Goal: Contribute content: Add original content to the website for others to see

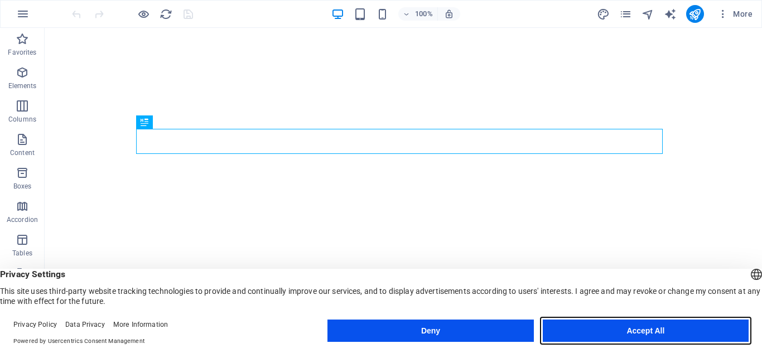
click at [633, 329] on button "Accept All" at bounding box center [646, 331] width 206 height 22
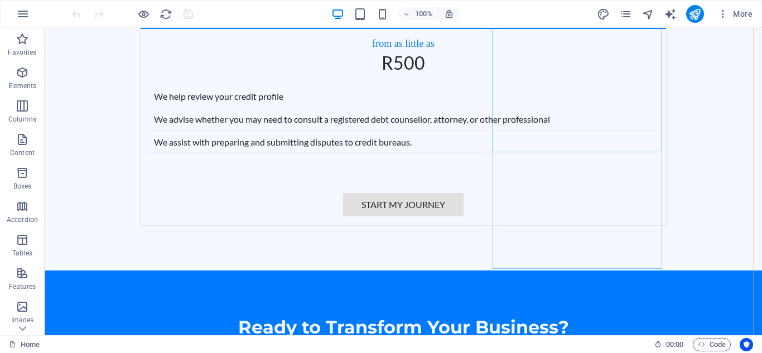
scroll to position [2901, 0]
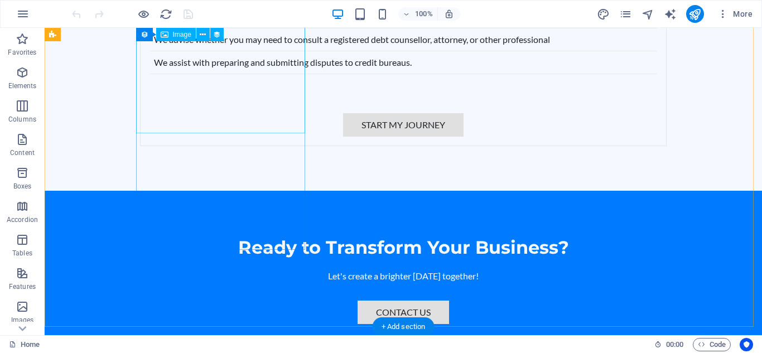
select select "px"
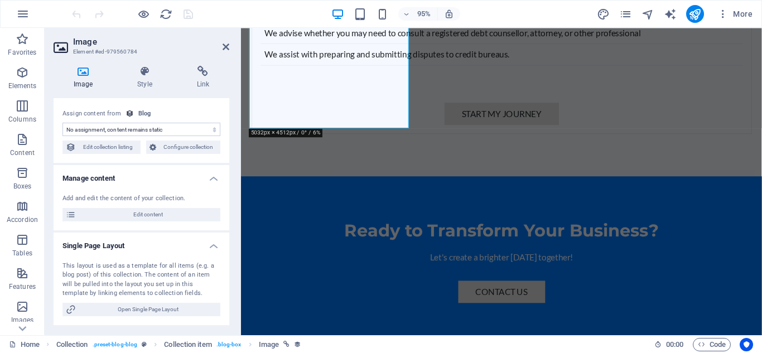
scroll to position [0, 0]
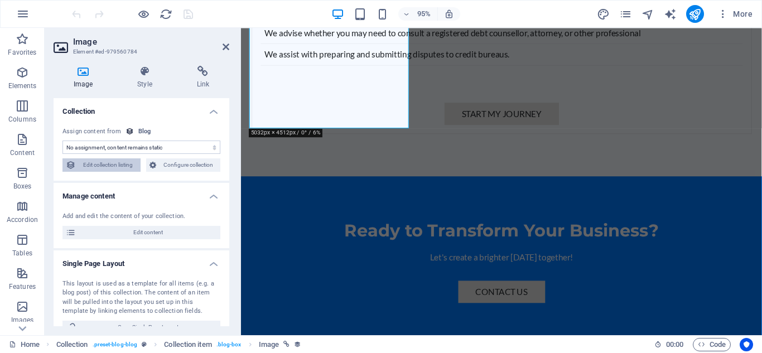
select select "image"
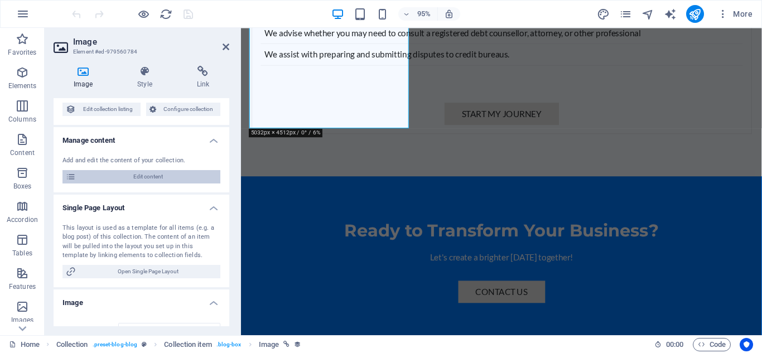
click at [146, 177] on span "Edit content" at bounding box center [148, 176] width 138 height 13
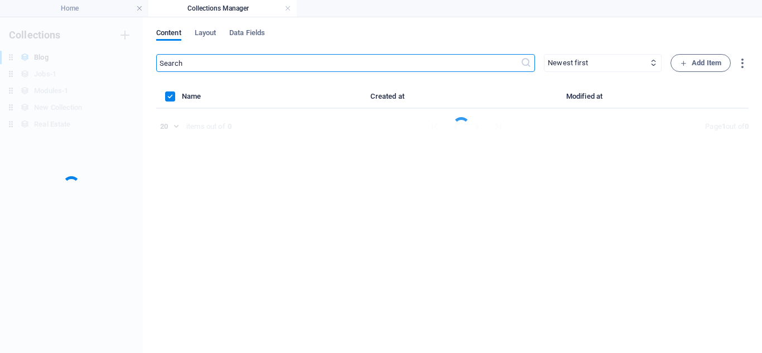
scroll to position [0, 0]
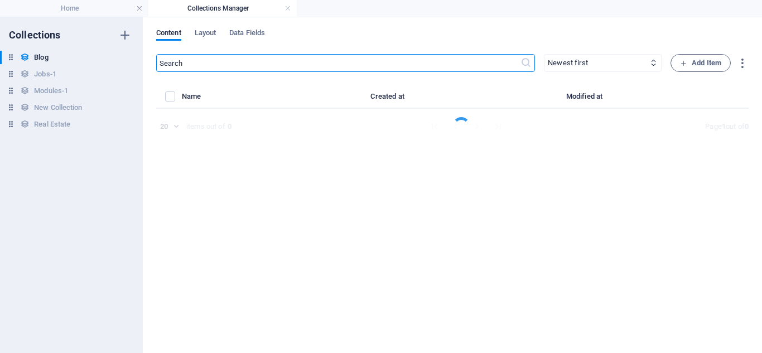
select select "Category 1"
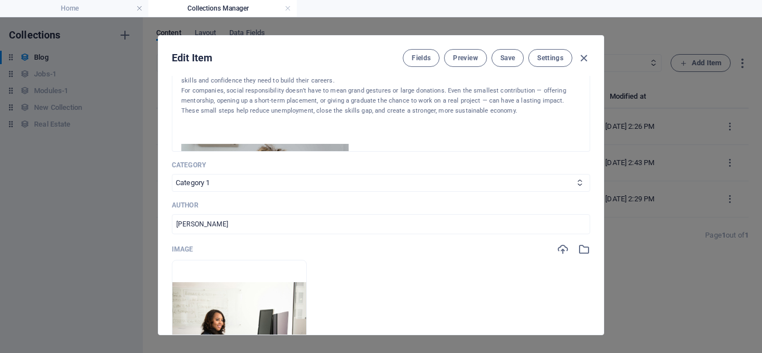
scroll to position [56, 0]
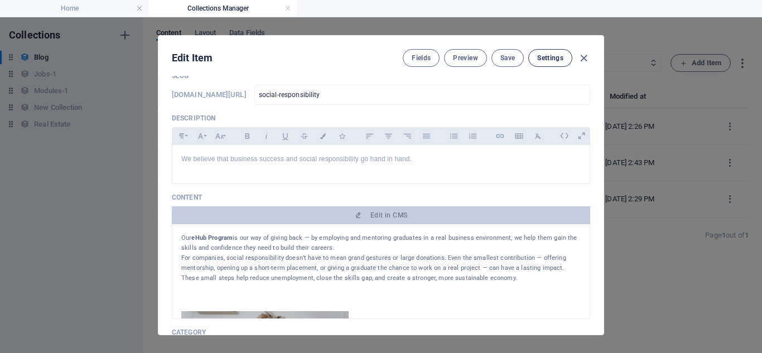
click at [556, 56] on span "Settings" at bounding box center [550, 58] width 26 height 9
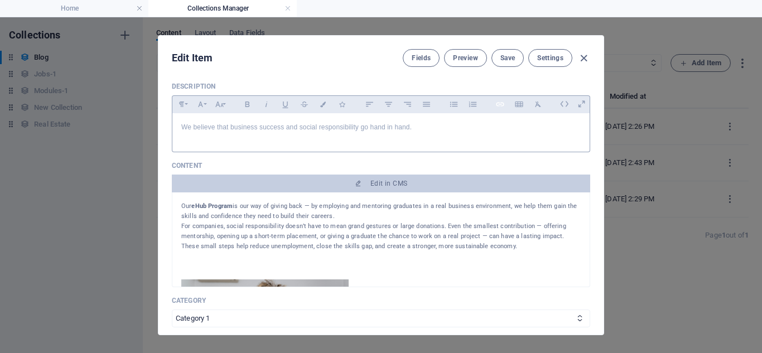
scroll to position [0, 0]
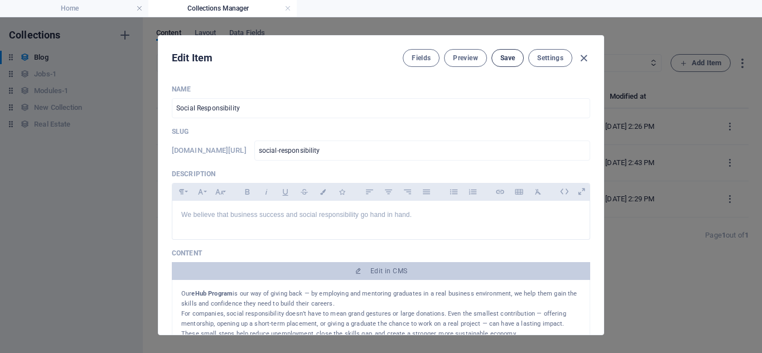
click at [505, 64] on button "Save" at bounding box center [508, 58] width 32 height 18
click at [465, 58] on span "Preview" at bounding box center [465, 58] width 25 height 9
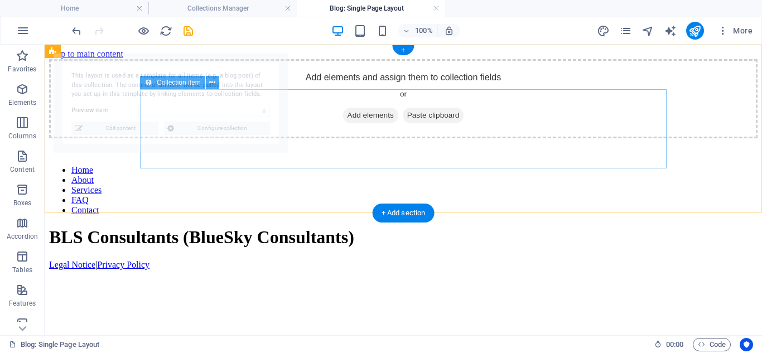
select select "68d68fd964ed337dd50fe7da"
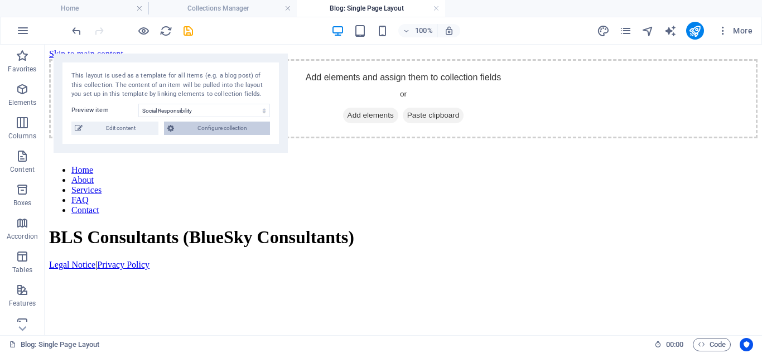
click at [204, 126] on span "Configure collection" at bounding box center [221, 128] width 89 height 13
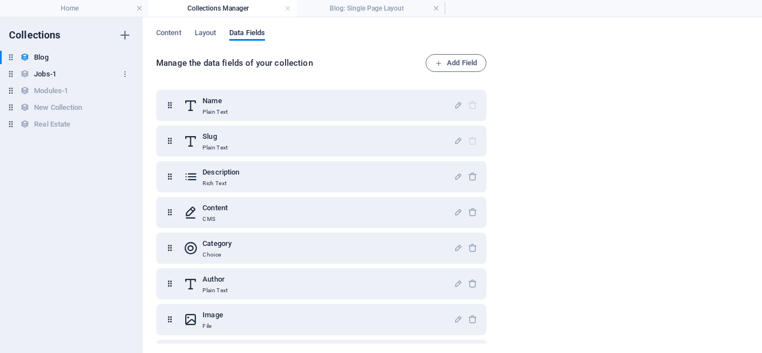
click at [46, 75] on h6 "Jobs-1" at bounding box center [45, 74] width 22 height 13
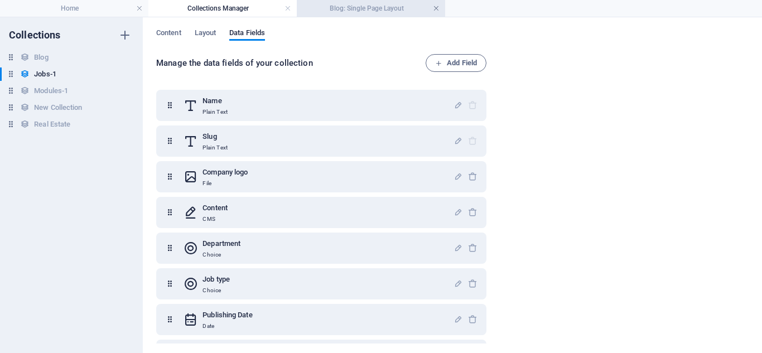
click at [434, 7] on link at bounding box center [436, 8] width 7 height 11
click at [287, 7] on link at bounding box center [288, 8] width 7 height 11
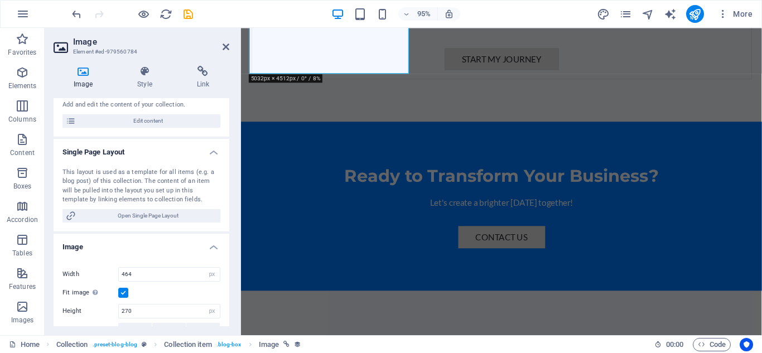
scroll to position [167, 0]
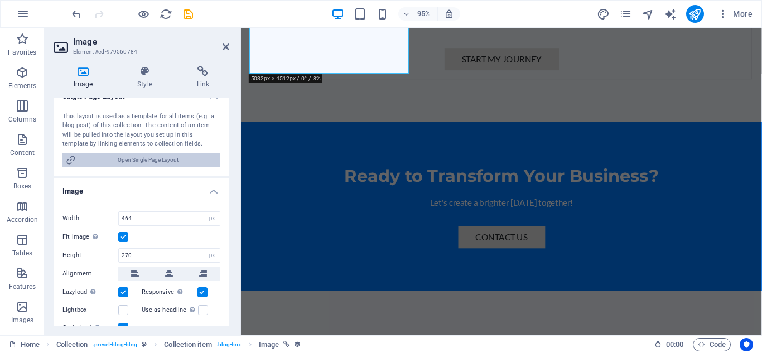
click at [170, 153] on span "Open Single Page Layout" at bounding box center [148, 159] width 138 height 13
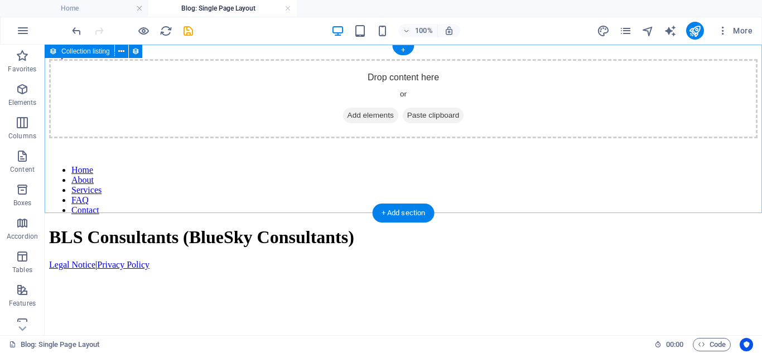
scroll to position [0, 0]
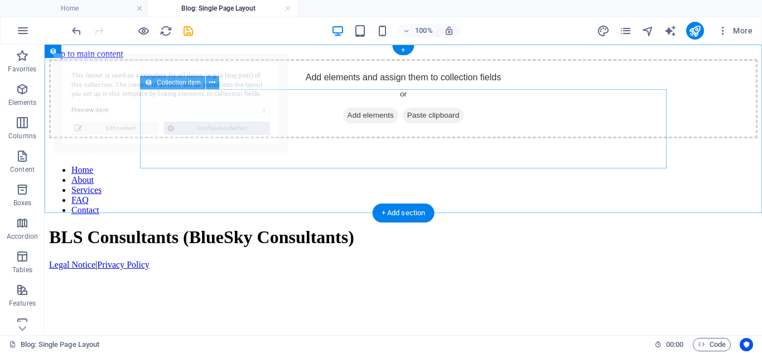
select select "68d68fd964ed337dd50fe7db"
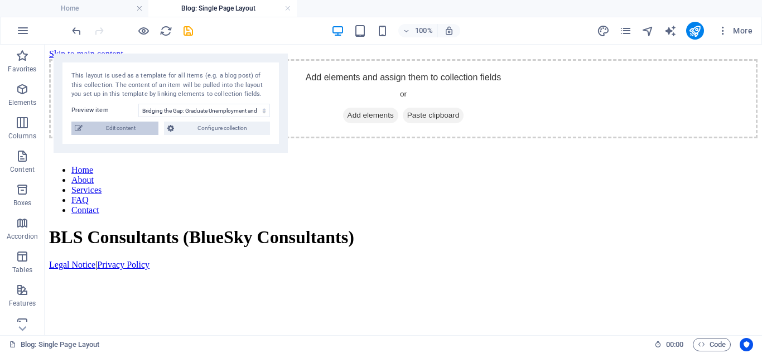
click at [130, 126] on span "Edit content" at bounding box center [120, 128] width 69 height 13
select select "Category 2"
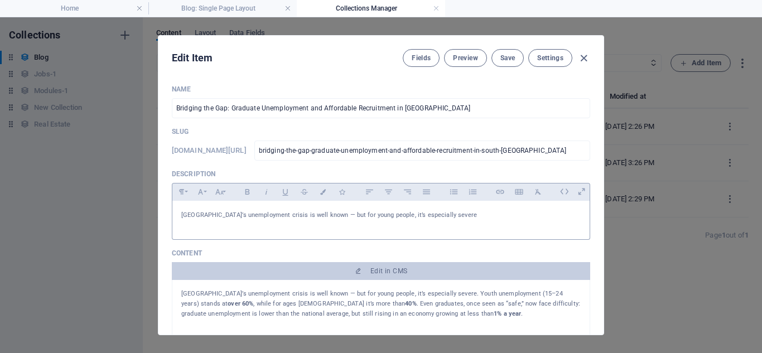
scroll to position [56, 0]
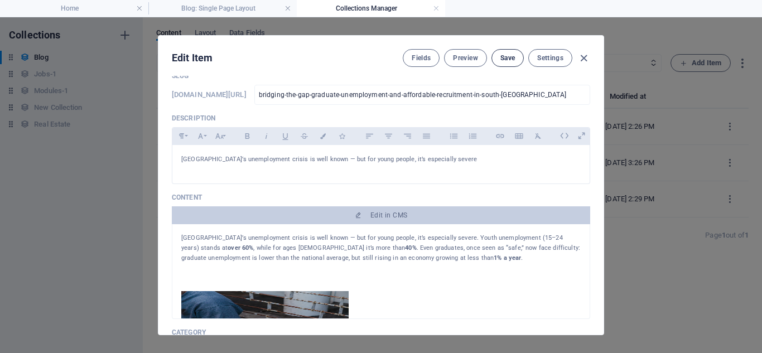
click at [509, 55] on span "Save" at bounding box center [507, 58] width 15 height 9
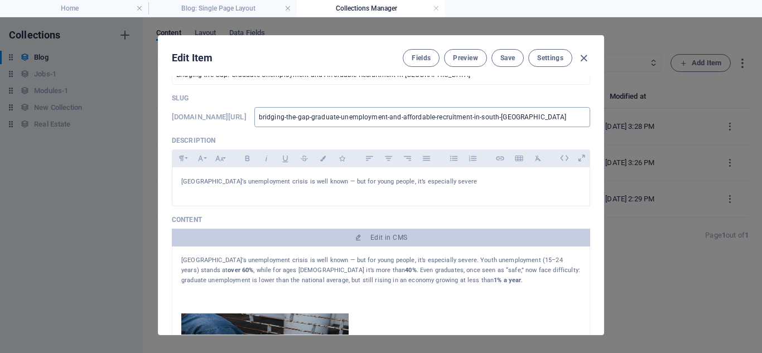
scroll to position [0, 0]
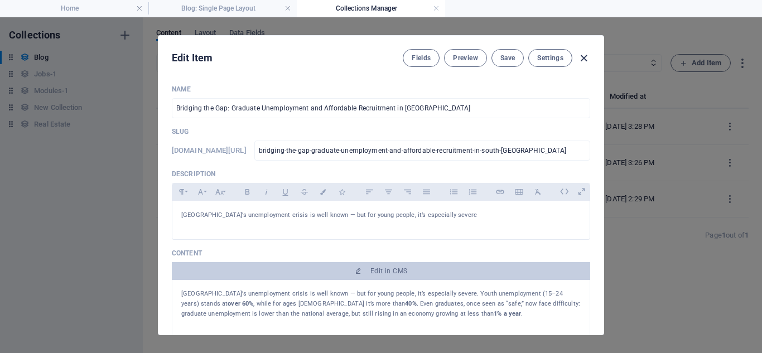
click at [582, 56] on icon "button" at bounding box center [583, 58] width 13 height 13
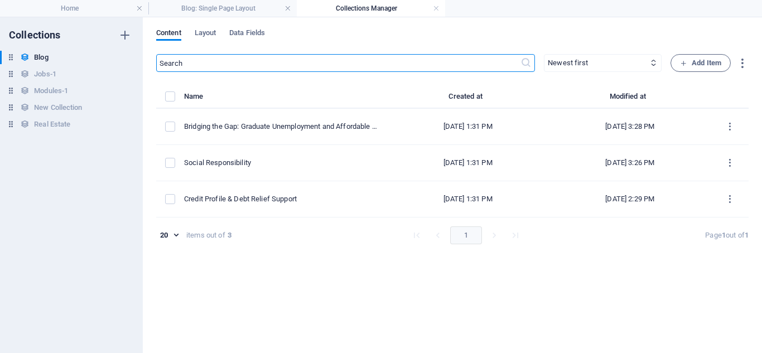
type input "[DATE]"
type input "bridging-the-gap-graduate-unemployment-and-affordable-recruitment-in-south-[GEO…"
click at [436, 9] on link at bounding box center [436, 8] width 7 height 11
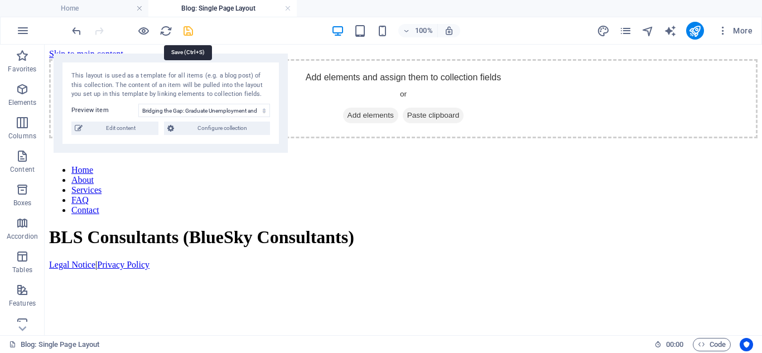
click at [185, 33] on icon "save" at bounding box center [188, 31] width 13 height 13
click at [695, 33] on icon "publish" at bounding box center [694, 31] width 13 height 13
click at [198, 132] on span "Configure collection" at bounding box center [221, 128] width 89 height 13
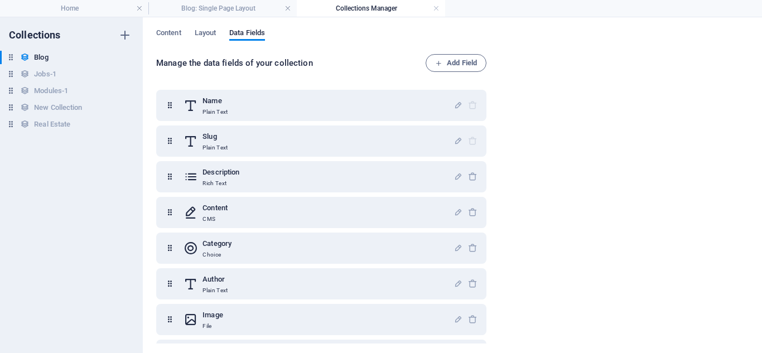
click at [437, 6] on link at bounding box center [436, 8] width 7 height 11
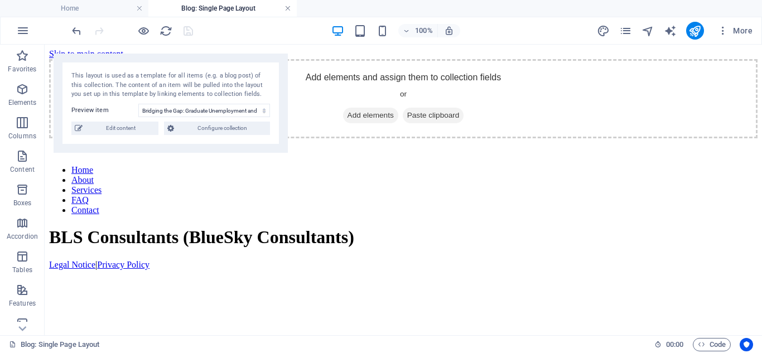
click at [287, 12] on link at bounding box center [288, 8] width 7 height 11
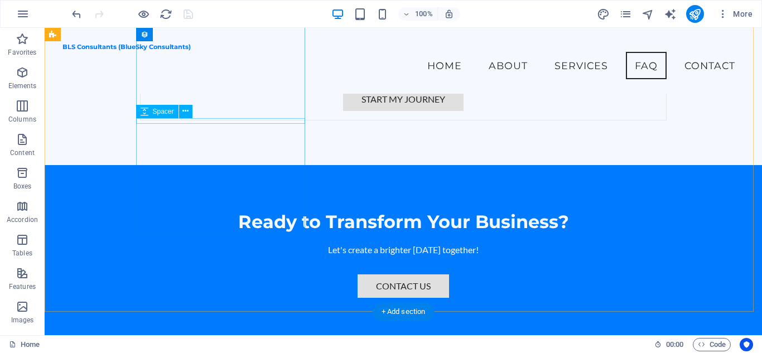
scroll to position [2916, 0]
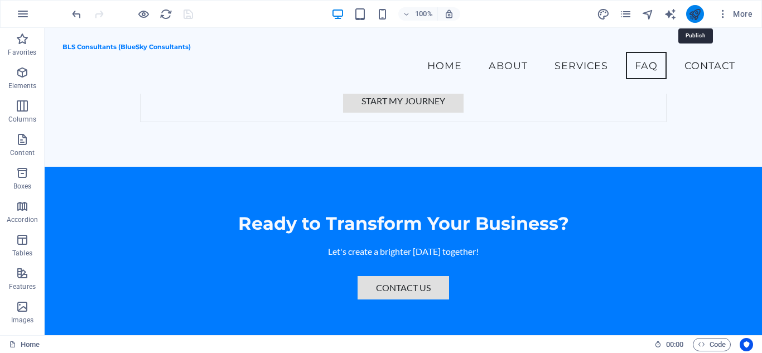
click at [699, 15] on icon "publish" at bounding box center [694, 14] width 13 height 13
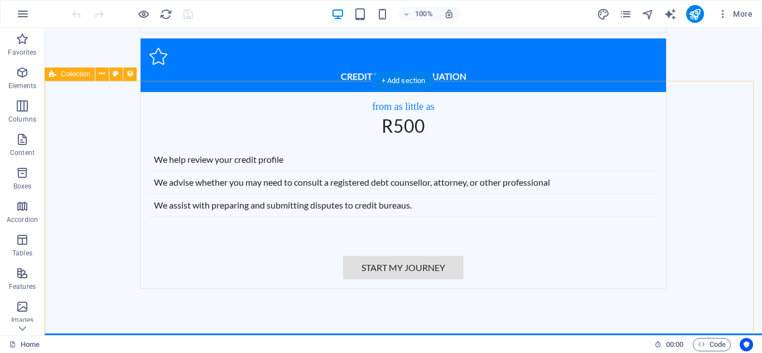
scroll to position [2814, 0]
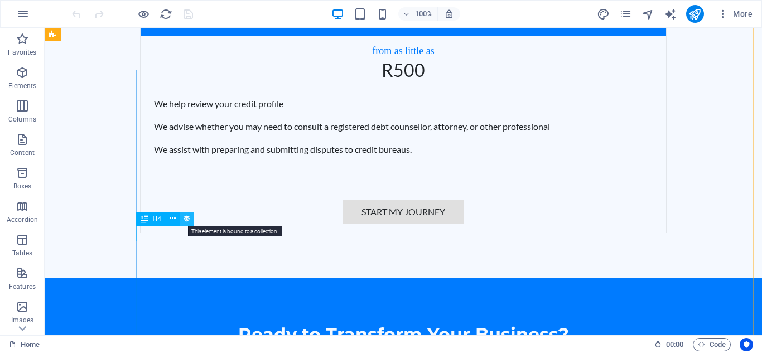
click at [184, 215] on icon at bounding box center [187, 219] width 8 height 12
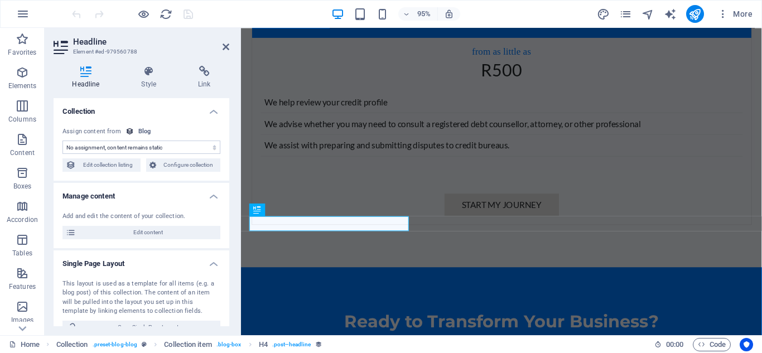
scroll to position [2823, 0]
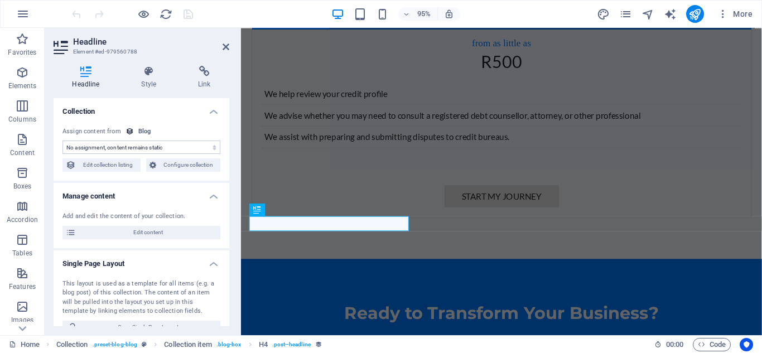
select select "name"
click at [206, 74] on icon at bounding box center [205, 71] width 50 height 11
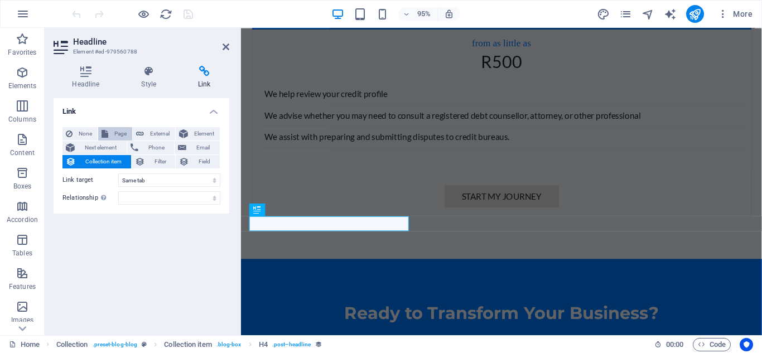
click at [120, 136] on span "Page" at bounding box center [120, 133] width 17 height 13
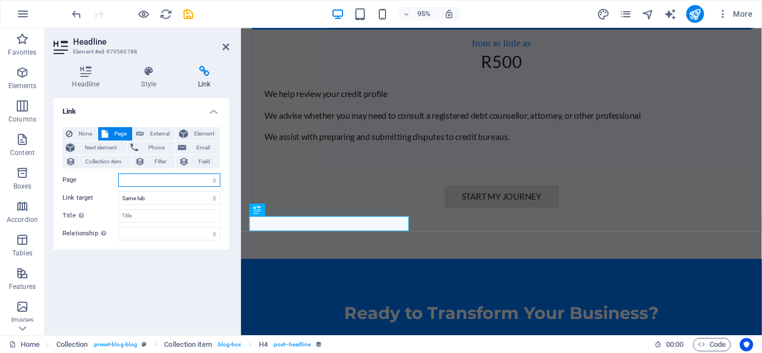
click at [173, 179] on select "Home Subpage Legal Notice Privacy" at bounding box center [169, 180] width 102 height 13
click at [98, 159] on span "Collection item" at bounding box center [103, 161] width 49 height 13
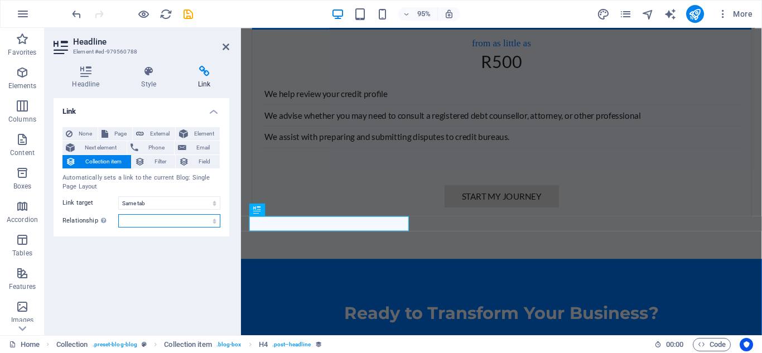
click at [161, 219] on select "alternate author bookmark external help license next nofollow noreferrer noopen…" at bounding box center [169, 220] width 102 height 13
click at [165, 248] on div "Link None Page External Element Next element Phone Email Collection item Filter…" at bounding box center [142, 212] width 176 height 228
click at [137, 269] on div "Link None Page External Element Next element Phone Email Collection item Filter…" at bounding box center [142, 212] width 176 height 228
click at [119, 136] on span "Page" at bounding box center [120, 133] width 17 height 13
select select
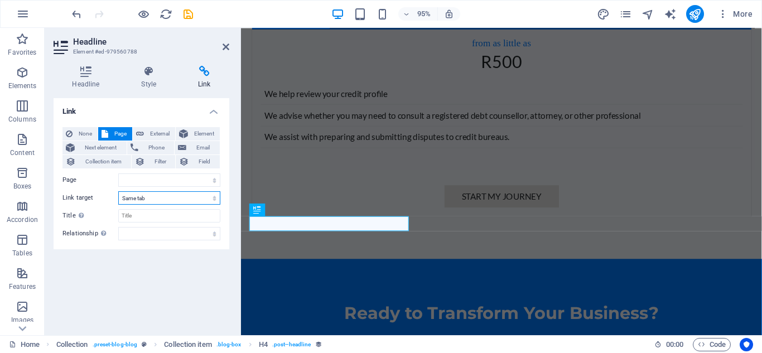
click at [152, 203] on select "New tab Same tab Overlay" at bounding box center [169, 197] width 102 height 13
click at [160, 261] on div "Link None Page External Element Next element Phone Email Collection item Filter…" at bounding box center [142, 212] width 176 height 228
click at [213, 112] on h4 "Link" at bounding box center [142, 108] width 176 height 20
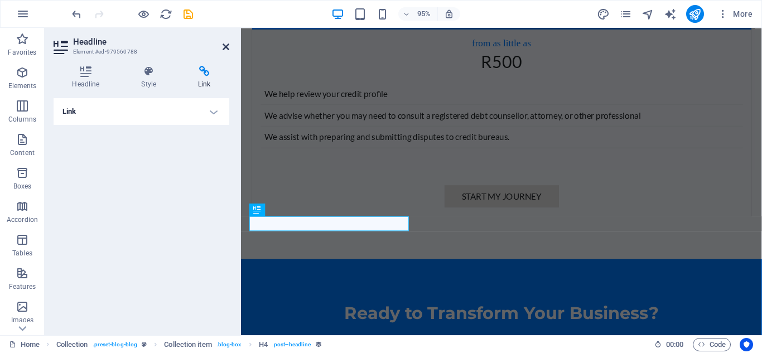
click at [228, 49] on icon at bounding box center [226, 46] width 7 height 9
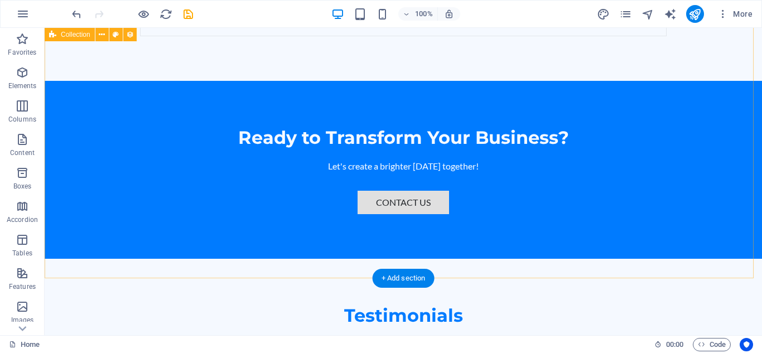
scroll to position [3037, 0]
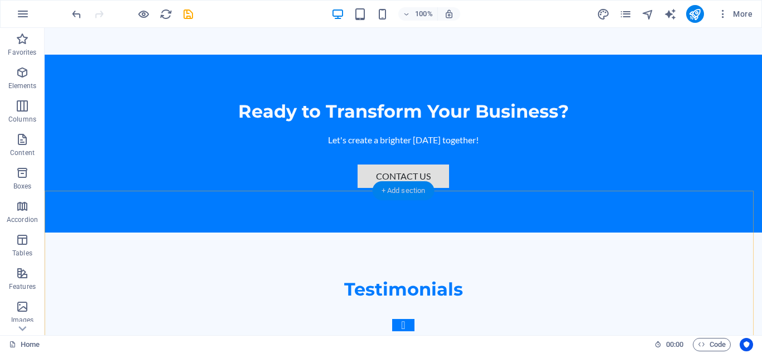
click at [401, 184] on div "+ Add section" at bounding box center [404, 190] width 62 height 19
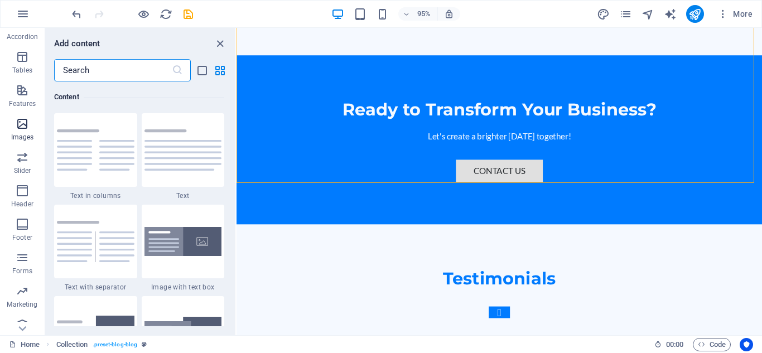
scroll to position [195, 0]
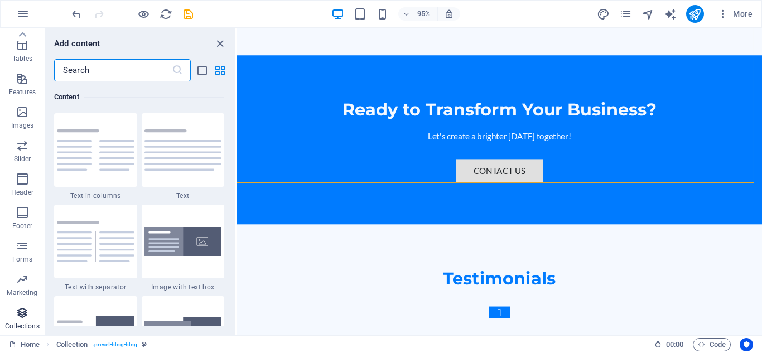
click at [25, 312] on icon "button" at bounding box center [22, 312] width 13 height 13
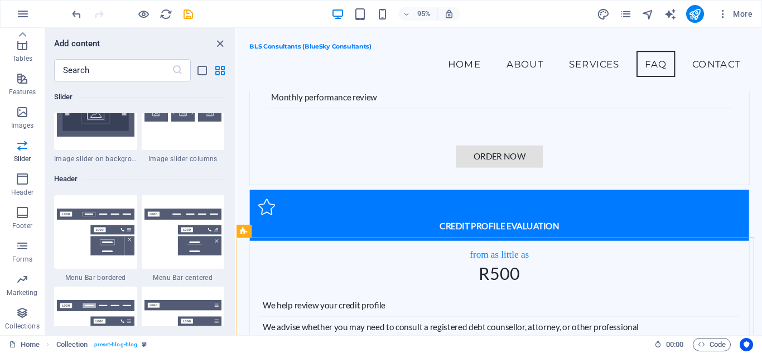
scroll to position [6620, 0]
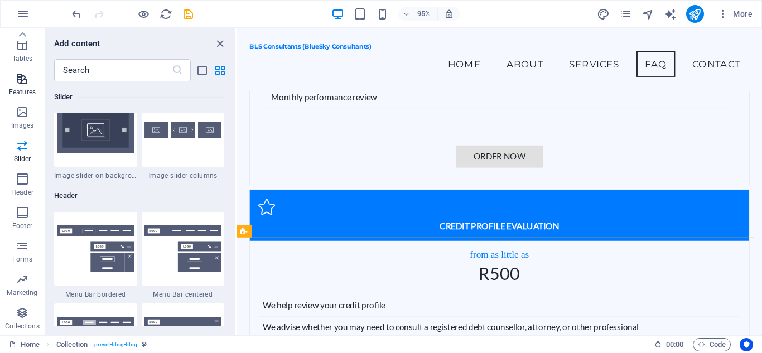
click at [22, 74] on icon "button" at bounding box center [22, 78] width 13 height 13
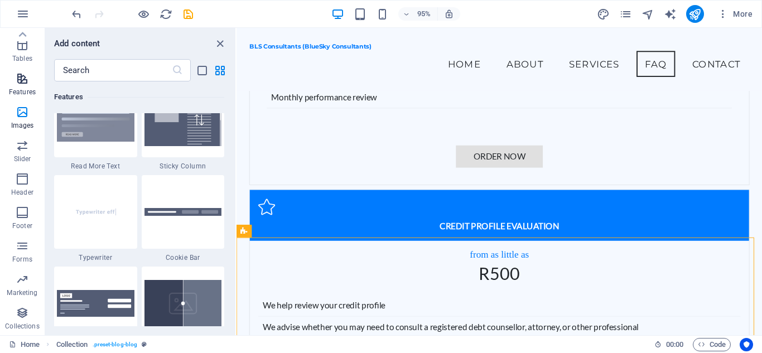
scroll to position [4349, 0]
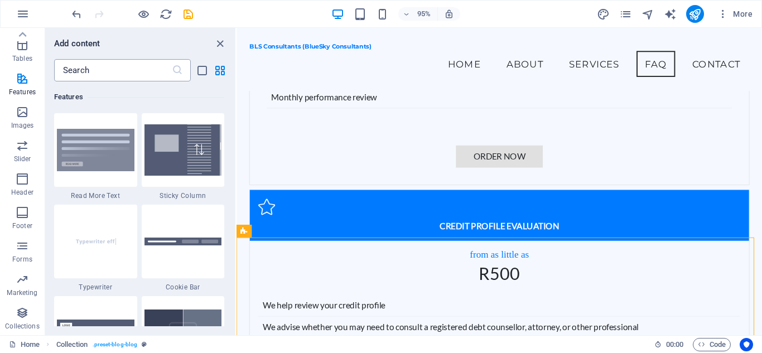
click at [119, 70] on input "text" at bounding box center [113, 70] width 118 height 22
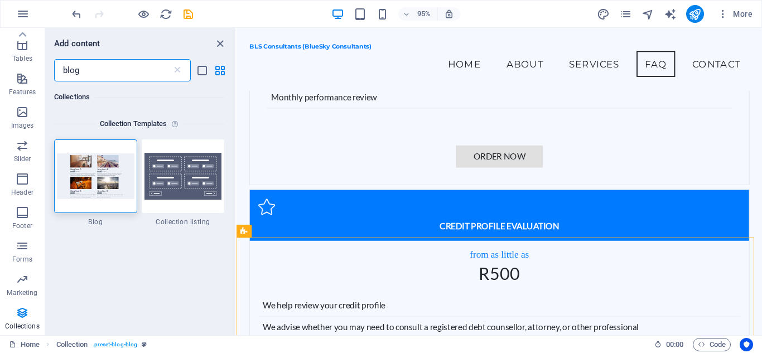
scroll to position [0, 0]
type input "blog"
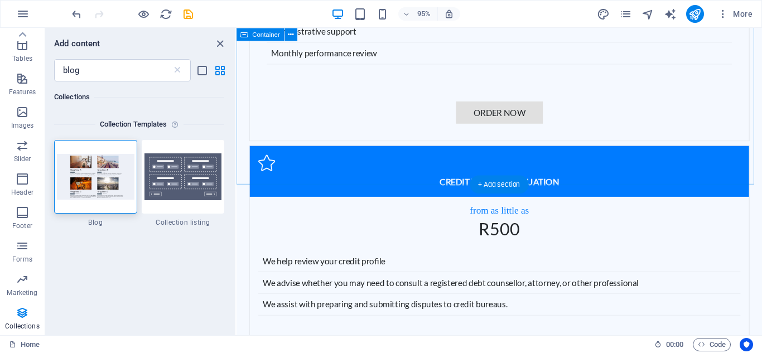
scroll to position [2703, 0]
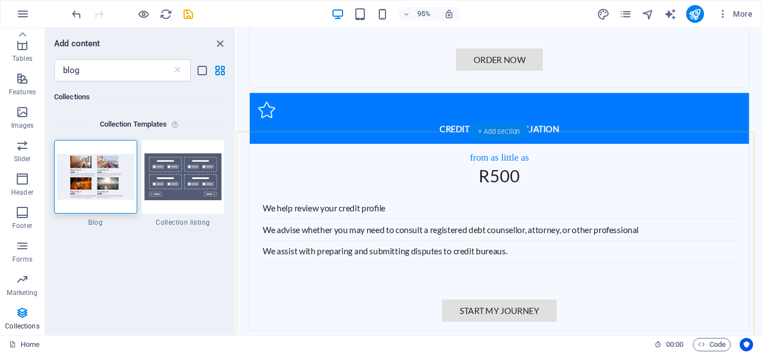
click at [487, 134] on div "+ Add section" at bounding box center [499, 131] width 59 height 18
click at [490, 129] on div "+ Add section" at bounding box center [499, 131] width 59 height 18
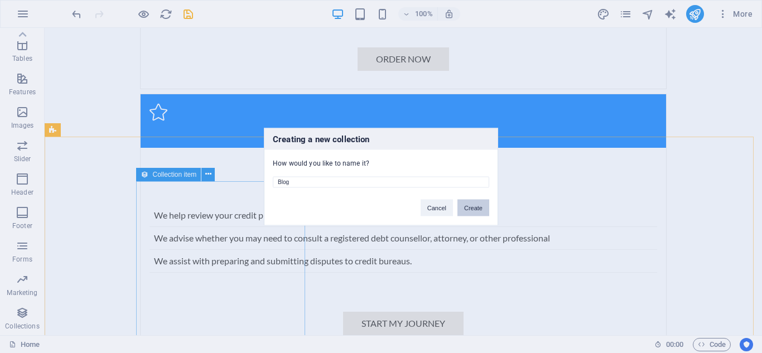
click at [471, 207] on button "Create" at bounding box center [473, 207] width 32 height 17
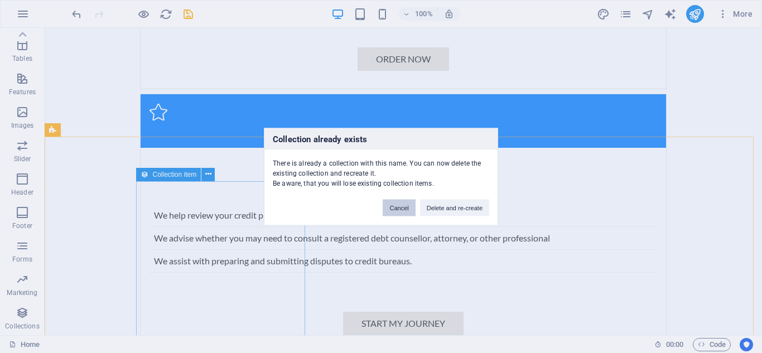
click at [403, 211] on button "Cancel" at bounding box center [399, 207] width 32 height 17
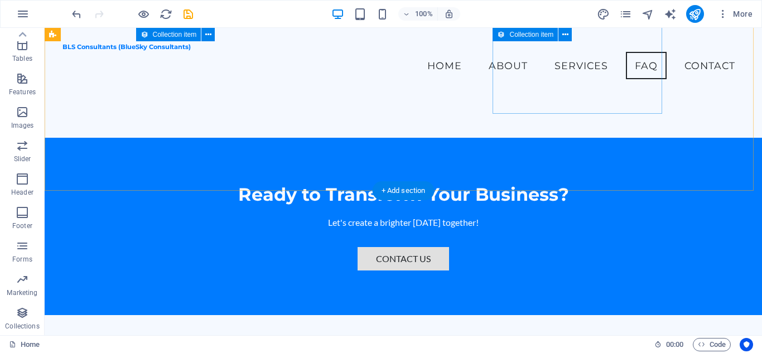
scroll to position [2870, 0]
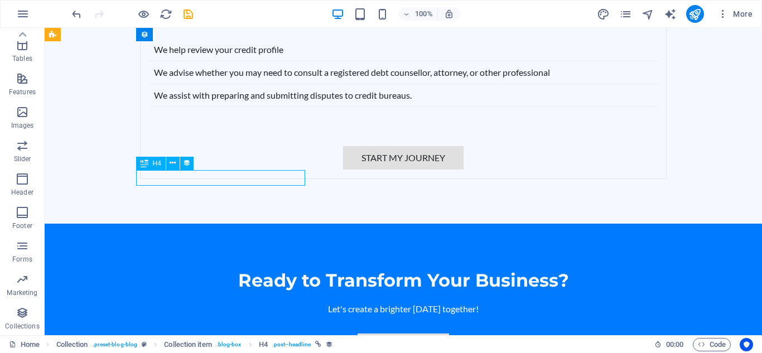
scroll to position [2878, 0]
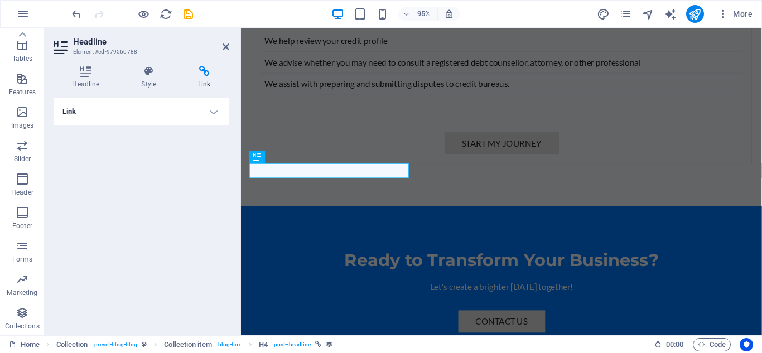
click at [196, 191] on div "Link None Page External Element Next element Phone Email Collection item Filter…" at bounding box center [142, 212] width 176 height 228
click at [221, 119] on h4 "Link" at bounding box center [142, 111] width 176 height 27
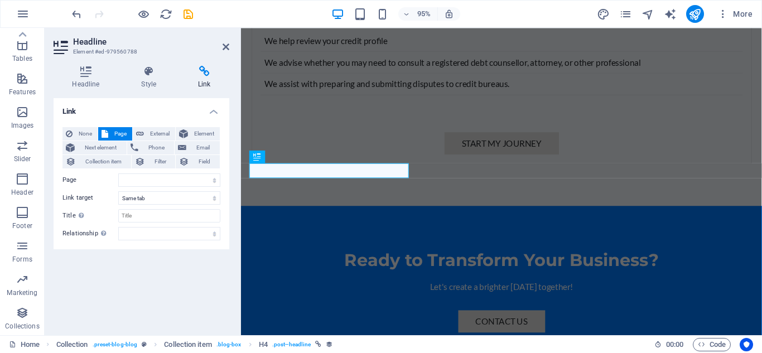
click at [204, 256] on div "Link None Page External Element Next element Phone Email Collection item Filter…" at bounding box center [142, 212] width 176 height 228
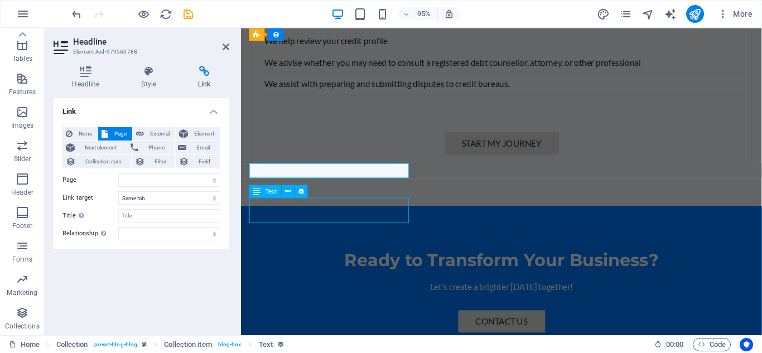
select select "description"
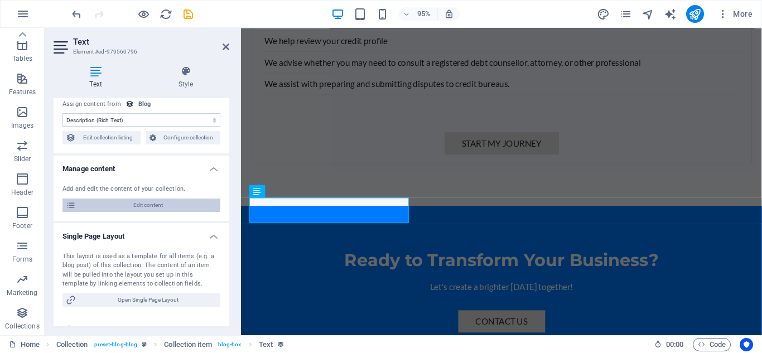
scroll to position [69, 0]
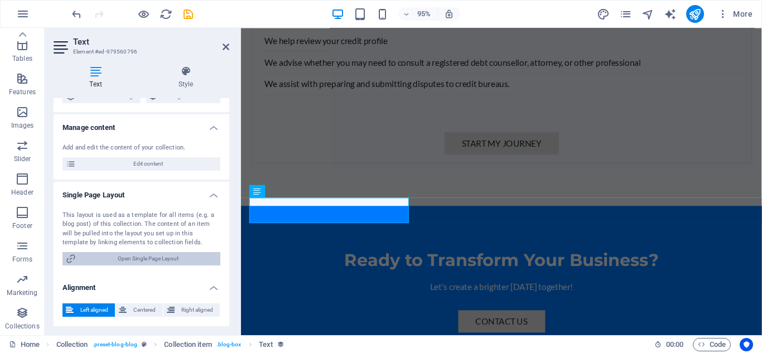
click at [172, 259] on span "Open Single Page Layout" at bounding box center [148, 258] width 138 height 13
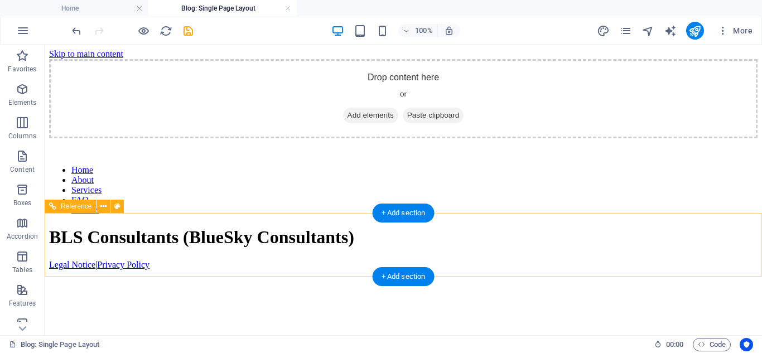
scroll to position [0, 0]
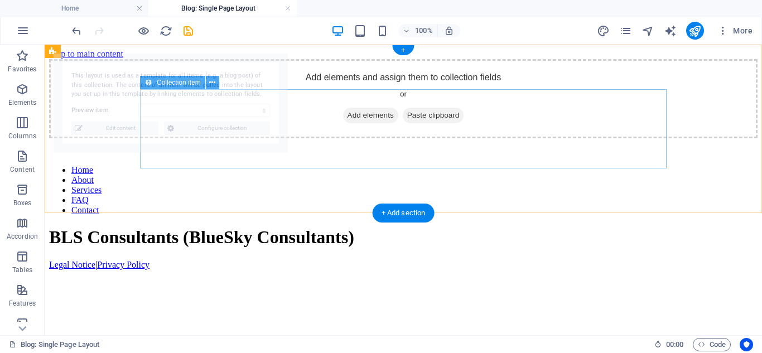
select select "68d68fd964ed337dd50fe7db"
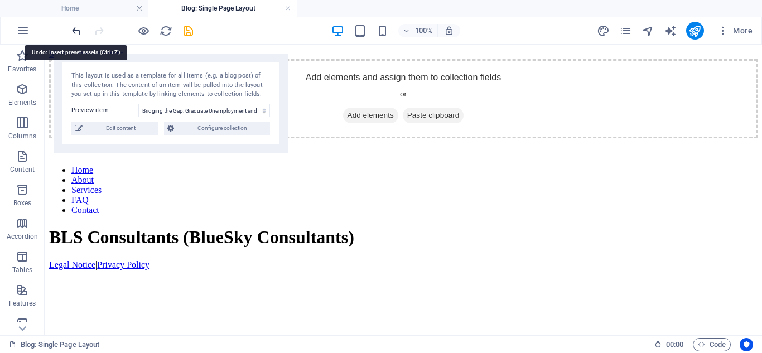
click at [81, 32] on icon "undo" at bounding box center [76, 31] width 13 height 13
click at [290, 7] on link at bounding box center [288, 8] width 7 height 11
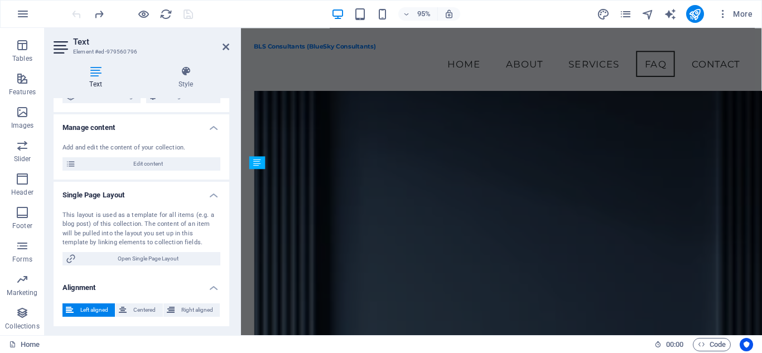
scroll to position [2934, 0]
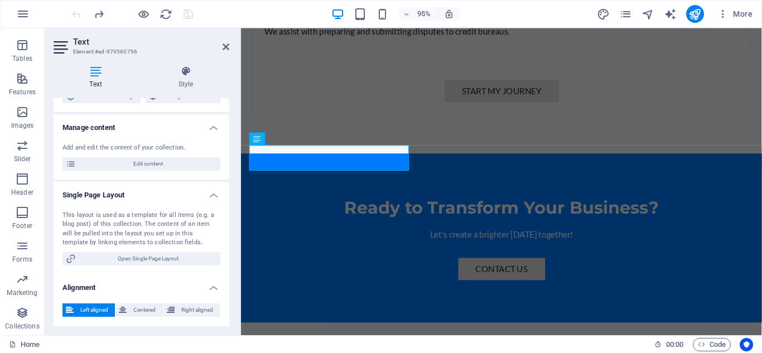
click at [182, 331] on div "Text Style Collection No assignment, content remains static Created at (Date) U…" at bounding box center [142, 196] width 194 height 278
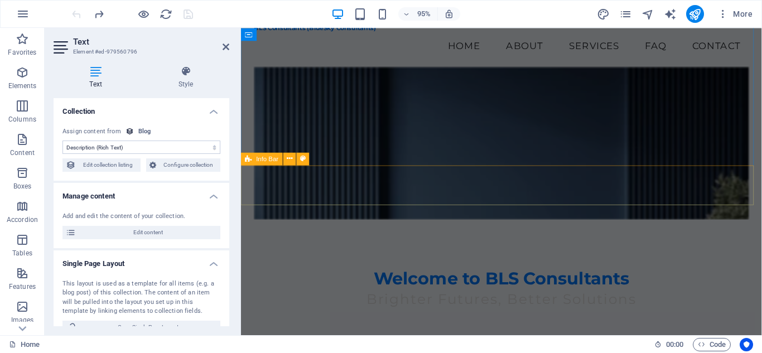
scroll to position [0, 0]
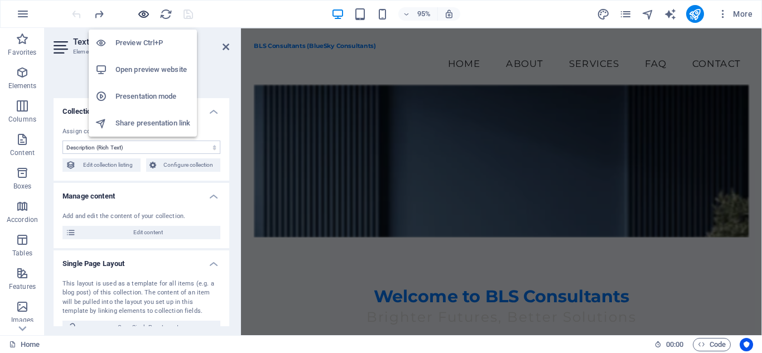
click at [142, 17] on icon "button" at bounding box center [143, 14] width 13 height 13
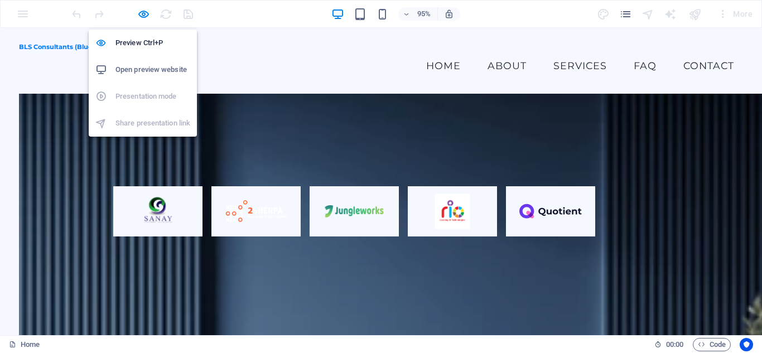
scroll to position [2687, 0]
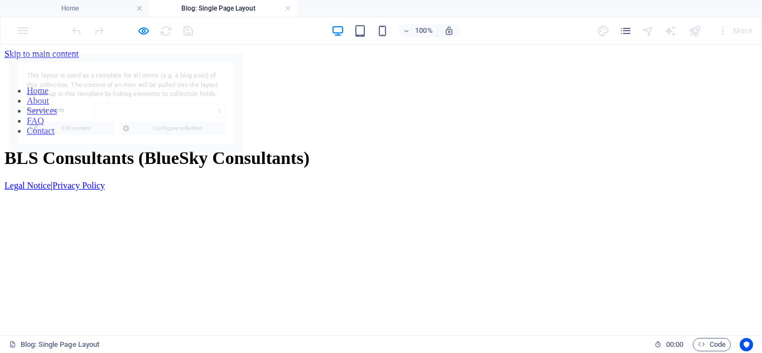
scroll to position [0, 0]
select select "68d68fd964ed337dd50fe7da"
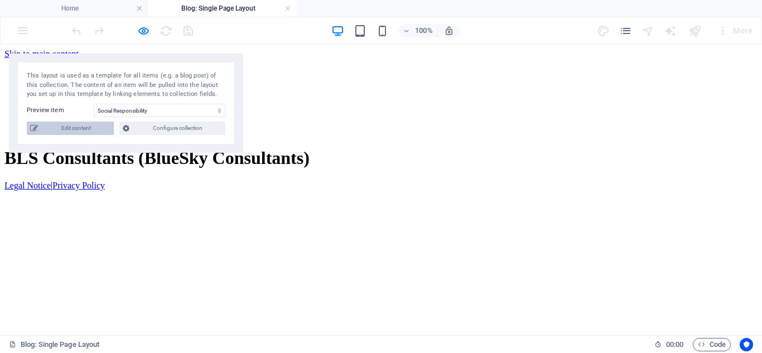
click at [68, 125] on span "Edit content" at bounding box center [75, 128] width 69 height 13
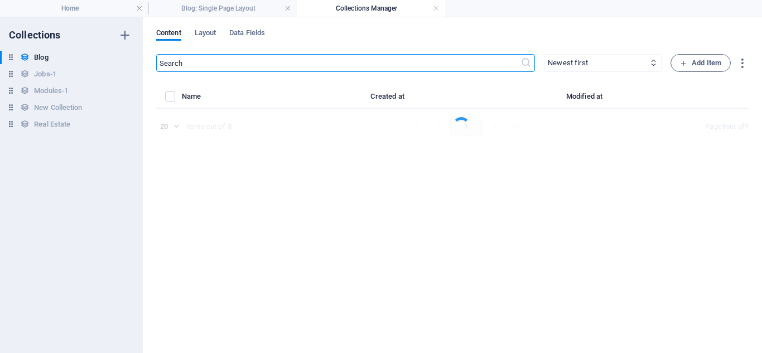
select select "Category 1"
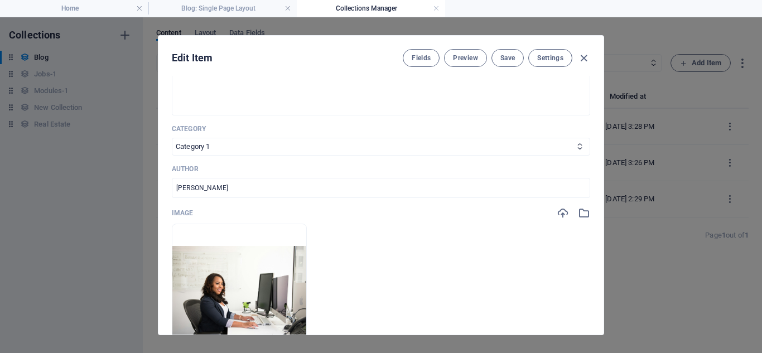
scroll to position [279, 0]
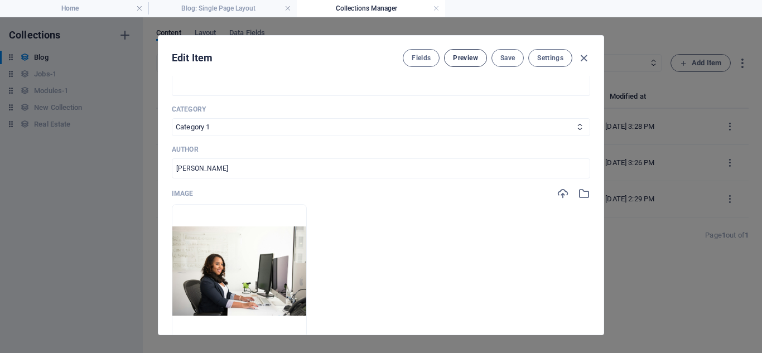
click at [460, 64] on button "Preview" at bounding box center [465, 58] width 42 height 18
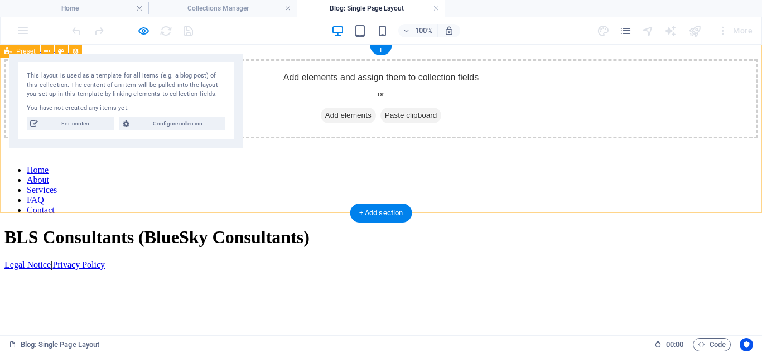
scroll to position [0, 0]
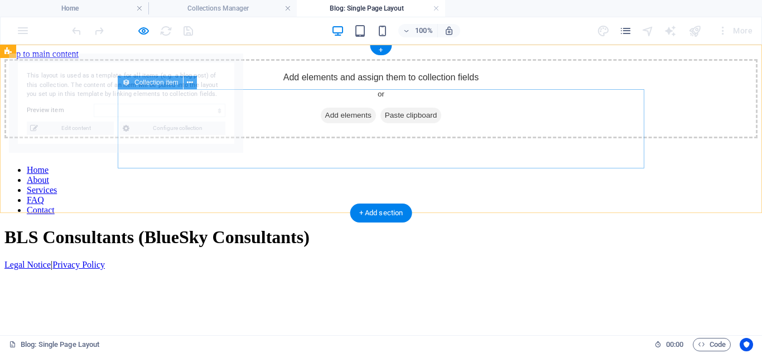
select select "68d68fd964ed337dd50fe7da"
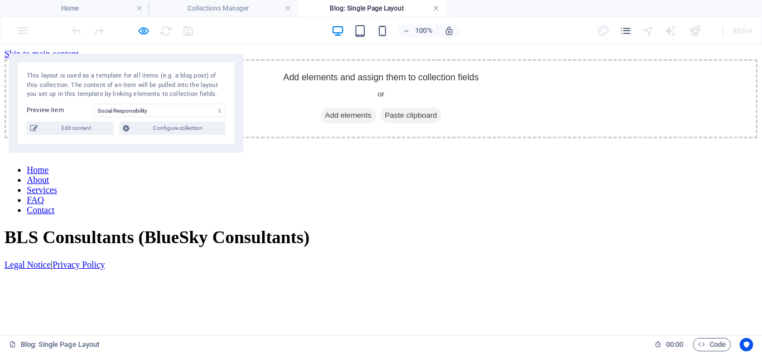
click at [436, 9] on link at bounding box center [436, 8] width 7 height 11
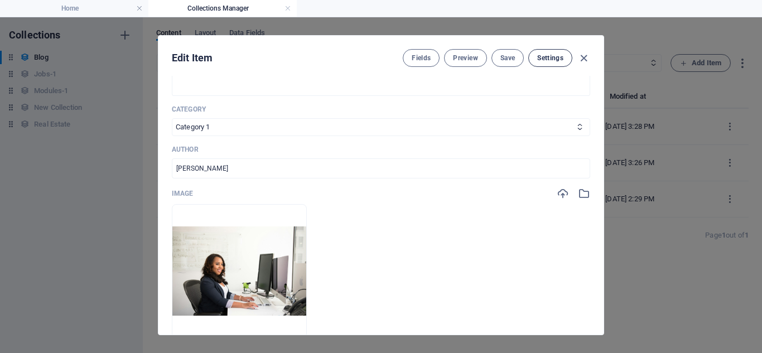
click at [543, 55] on span "Settings" at bounding box center [550, 58] width 26 height 9
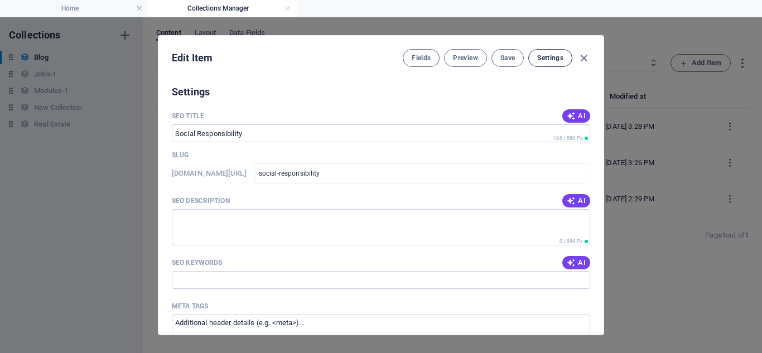
scroll to position [701, 0]
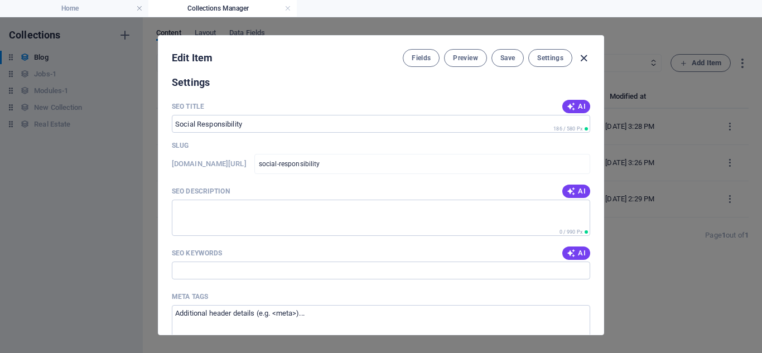
click at [581, 59] on icon "button" at bounding box center [583, 58] width 13 height 13
type input "[DATE]"
type input "social-responsibility"
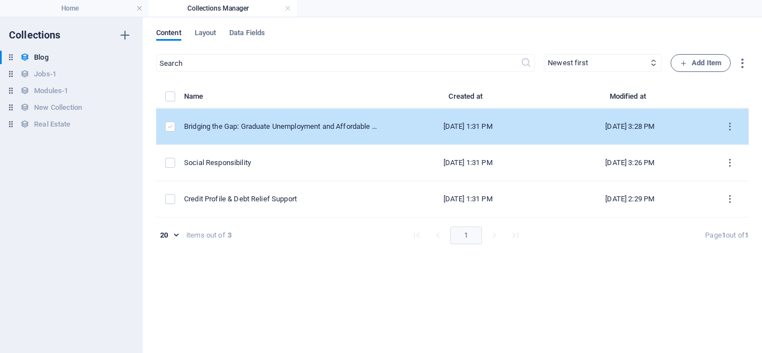
click at [172, 127] on label "items list" at bounding box center [170, 127] width 10 height 10
click at [0, 0] on input "items list" at bounding box center [0, 0] width 0 height 0
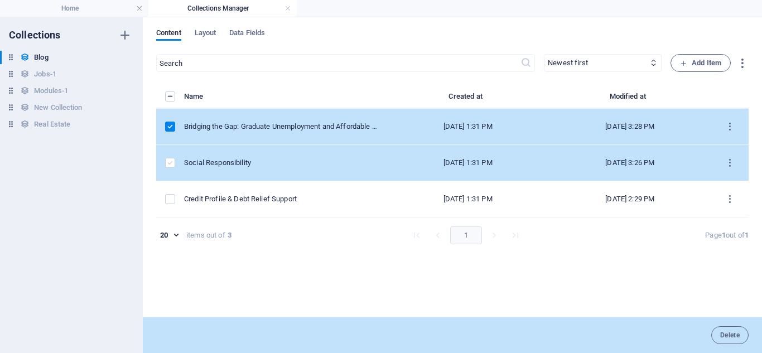
click at [166, 163] on label "items list" at bounding box center [170, 163] width 10 height 10
click at [0, 0] on input "items list" at bounding box center [0, 0] width 0 height 0
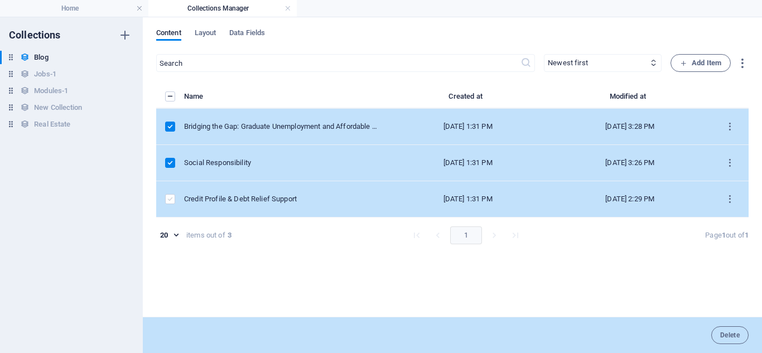
click at [173, 200] on label "items list" at bounding box center [170, 199] width 10 height 10
click at [0, 0] on input "items list" at bounding box center [0, 0] width 0 height 0
click at [729, 122] on icon "items list" at bounding box center [730, 127] width 11 height 11
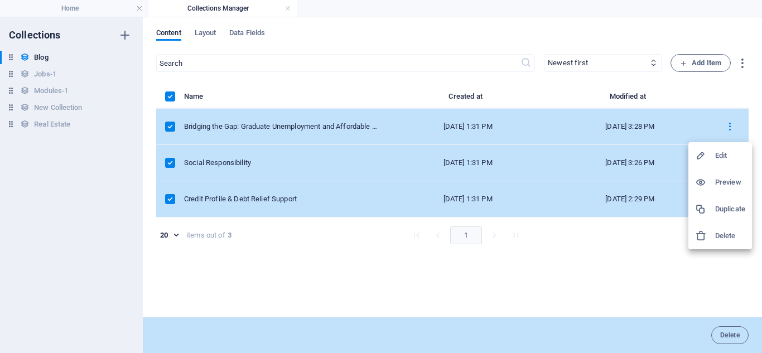
click at [625, 238] on div at bounding box center [381, 176] width 762 height 353
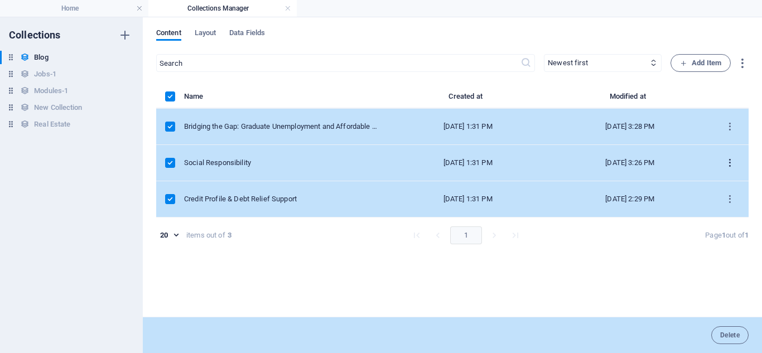
click at [729, 164] on icon "items list" at bounding box center [730, 163] width 11 height 11
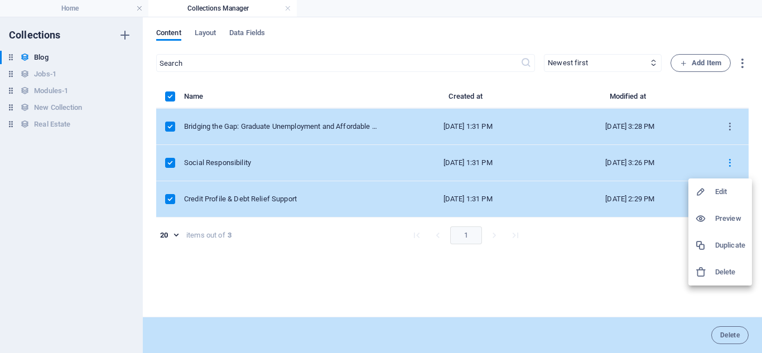
click at [616, 268] on div at bounding box center [381, 176] width 762 height 353
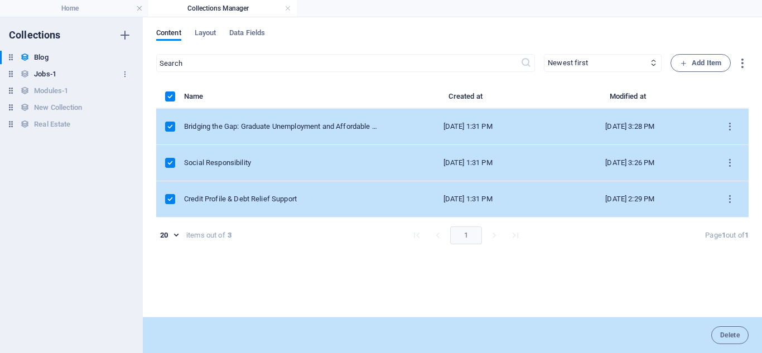
click at [37, 74] on h6 "Jobs-1" at bounding box center [45, 74] width 22 height 13
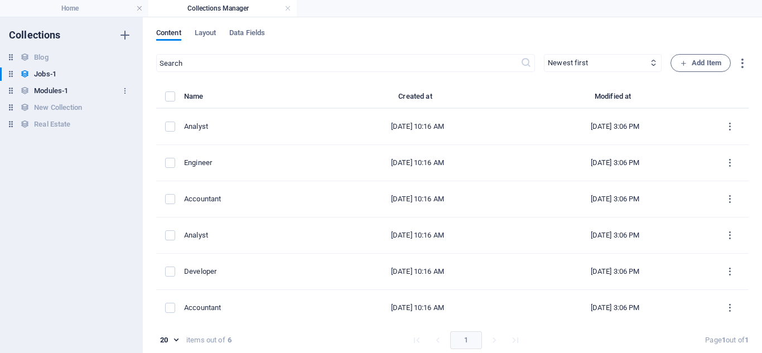
click at [51, 97] on h6 "Modules-1" at bounding box center [51, 90] width 34 height 13
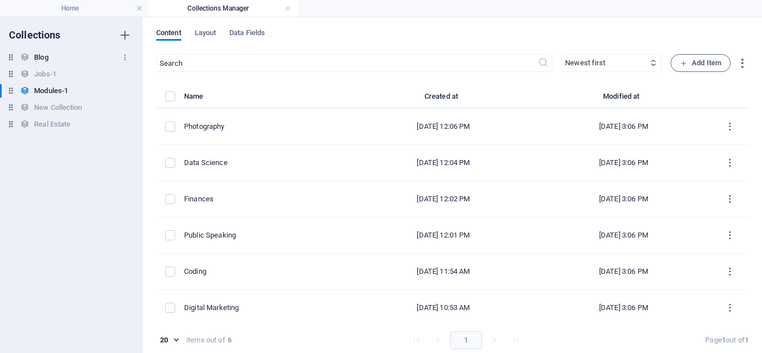
click at [37, 57] on h6 "Blog" at bounding box center [41, 57] width 14 height 13
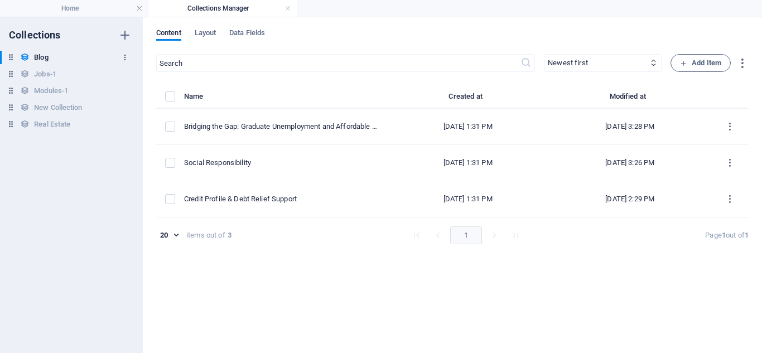
click at [129, 59] on button "button" at bounding box center [124, 58] width 13 height 18
click at [114, 172] on div at bounding box center [381, 176] width 762 height 353
click at [18, 54] on div "Blog Blog" at bounding box center [66, 57] width 132 height 13
drag, startPoint x: 11, startPoint y: 62, endPoint x: 181, endPoint y: 224, distance: 234.8
click at [181, 224] on div "Collections Blog Blog Jobs-1 Jobs-1 Modules-1 Modules-1 New Collection New Coll…" at bounding box center [381, 185] width 762 height 336
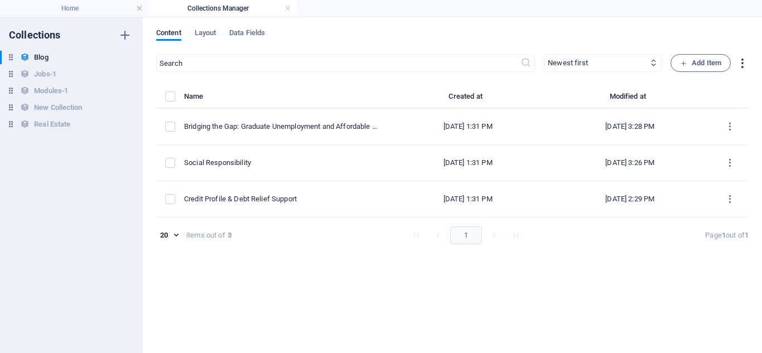
click at [740, 64] on icon "button" at bounding box center [742, 63] width 13 height 13
click at [205, 31] on div at bounding box center [381, 176] width 762 height 353
click at [205, 31] on span "Layout" at bounding box center [206, 34] width 22 height 16
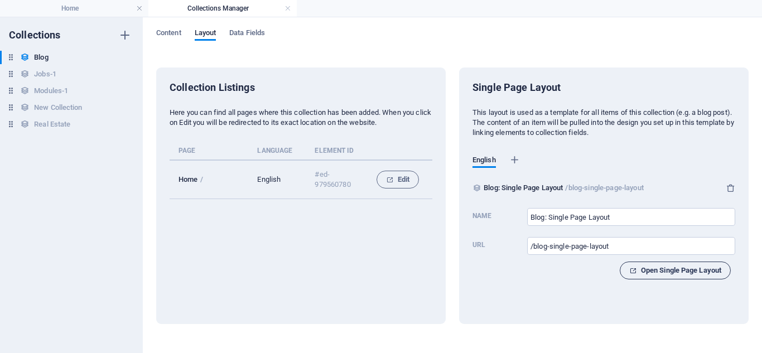
click at [692, 273] on span "Open Single Page Layout" at bounding box center [675, 270] width 92 height 13
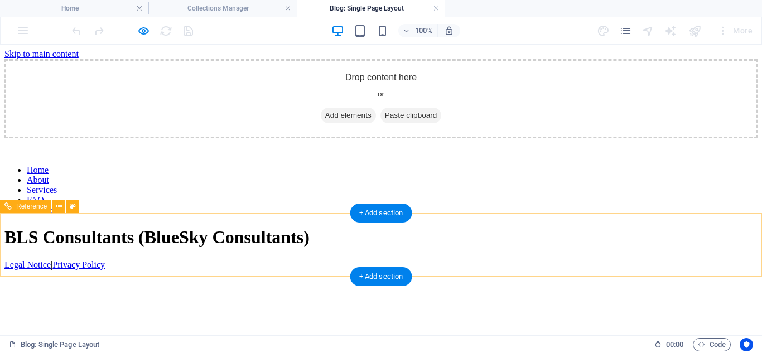
scroll to position [0, 0]
select select "68d68fd964ed337dd50fe7db"
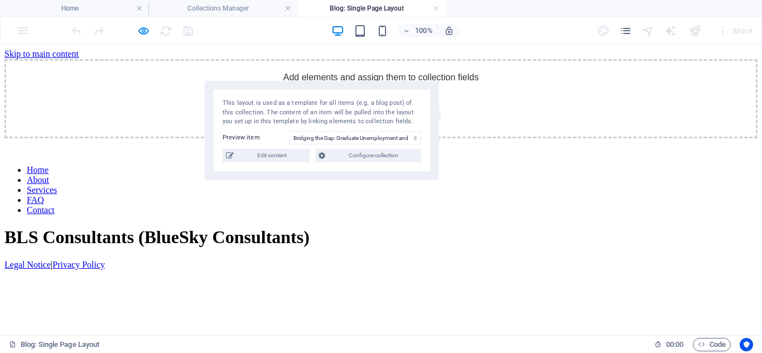
drag, startPoint x: 105, startPoint y: 86, endPoint x: 301, endPoint y: 114, distance: 197.7
click at [301, 114] on div "This layout is used as a template for all items (e.g. a blog post) of this coll…" at bounding box center [322, 113] width 199 height 28
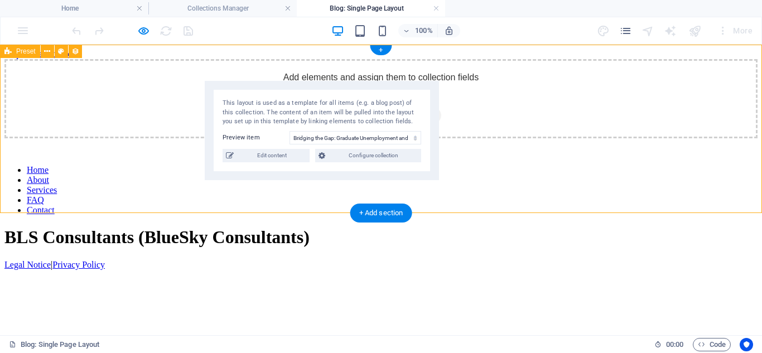
click at [75, 116] on div "Add elements and assign them to collection fields or Add elements Paste clipboa…" at bounding box center [380, 98] width 753 height 79
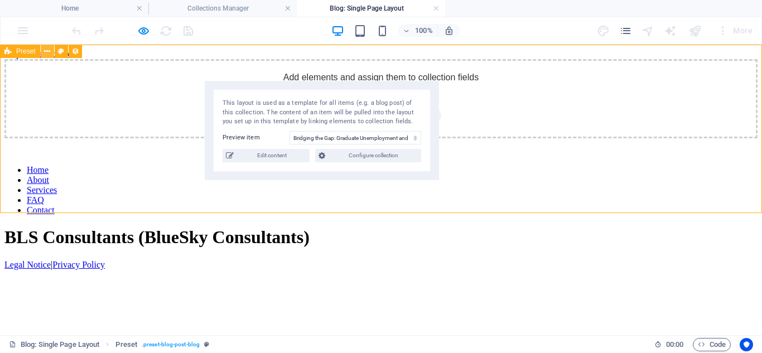
click at [43, 51] on button at bounding box center [47, 51] width 13 height 13
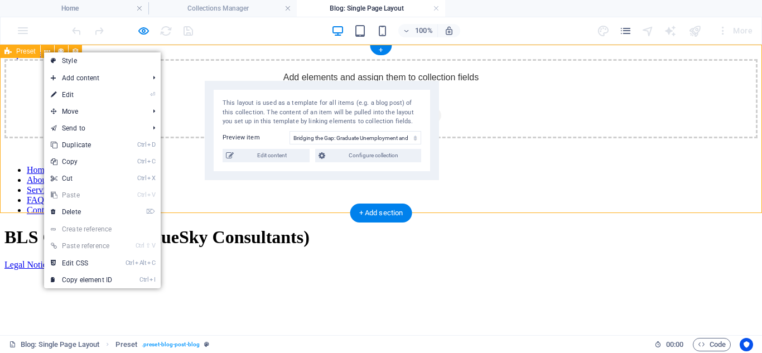
click at [4, 83] on div "Add elements and assign them to collection fields or Add elements Paste clipboa…" at bounding box center [380, 98] width 753 height 79
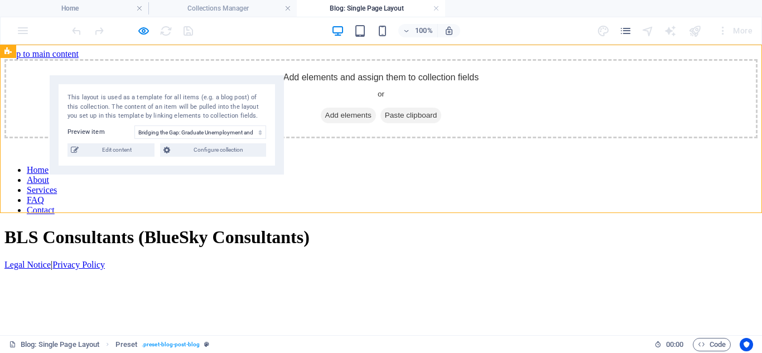
drag, startPoint x: 271, startPoint y: 110, endPoint x: 115, endPoint y: 104, distance: 155.2
click at [115, 104] on div "This layout is used as a template for all items (e.g. a blog post) of this coll…" at bounding box center [167, 107] width 199 height 28
click at [128, 148] on span "Edit content" at bounding box center [116, 149] width 69 height 13
select select "Category 2"
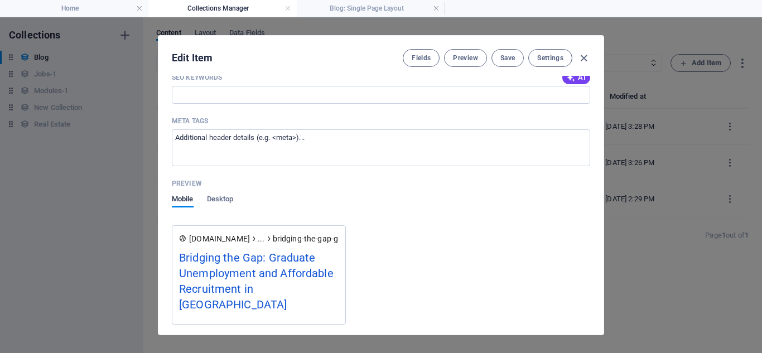
scroll to position [893, 0]
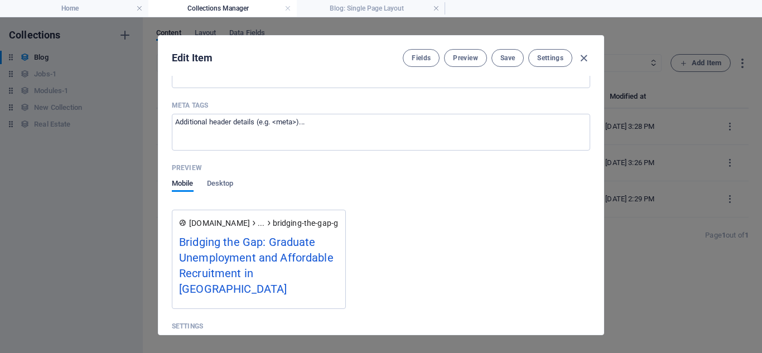
click at [250, 252] on div "Bridging the Gap: Graduate Unemployment and Affordable Recruitment in [GEOGRAPH…" at bounding box center [259, 268] width 160 height 69
drag, startPoint x: 325, startPoint y: 274, endPoint x: 177, endPoint y: 249, distance: 150.0
click at [177, 249] on div "[DOMAIN_NAME] ... bridging-the-gap-graduate-unemployment-and-affordable-recruit…" at bounding box center [259, 259] width 174 height 99
copy div "Bridging the Gap: Graduate Unemployment and Affordable Recruitment in [GEOGRAPH…"
click at [280, 241] on div "Bridging the Gap: Graduate Unemployment and Affordable Recruitment in [GEOGRAPH…" at bounding box center [259, 268] width 160 height 69
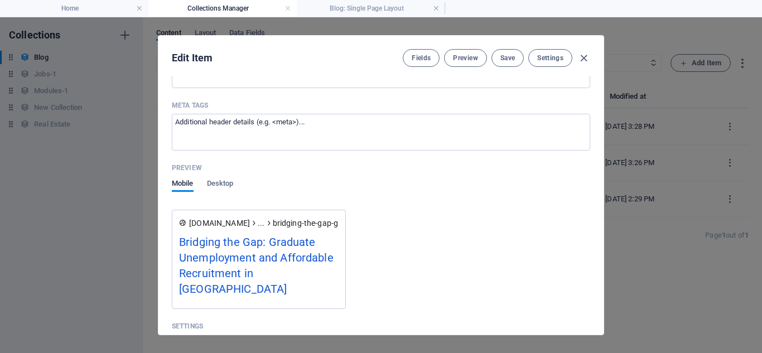
click at [205, 180] on div "Mobile Desktop" at bounding box center [202, 190] width 61 height 21
click at [220, 188] on span "Desktop" at bounding box center [220, 185] width 27 height 16
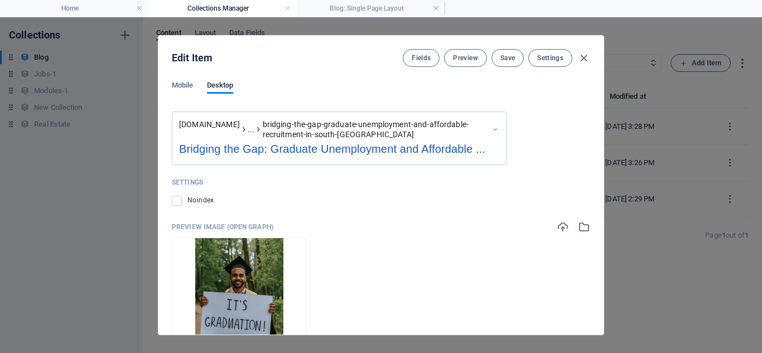
scroll to position [935, 0]
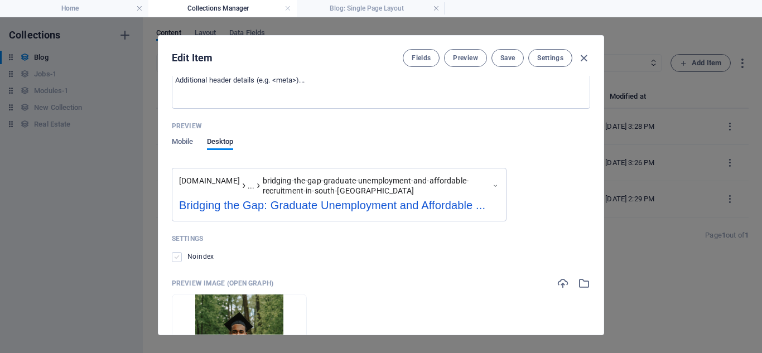
click at [175, 258] on label at bounding box center [177, 257] width 10 height 10
click at [0, 0] on input "checkbox" at bounding box center [0, 0] width 0 height 0
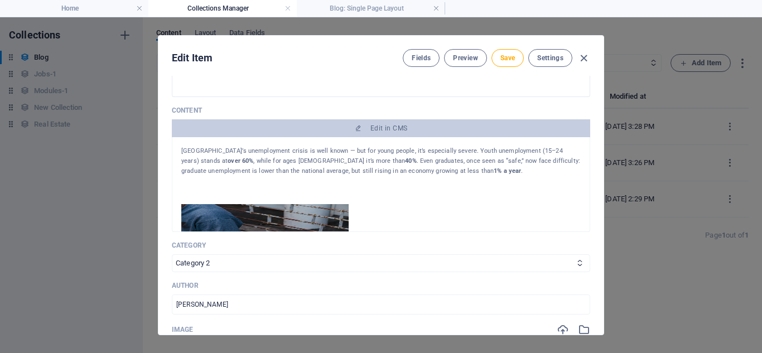
scroll to position [42, 0]
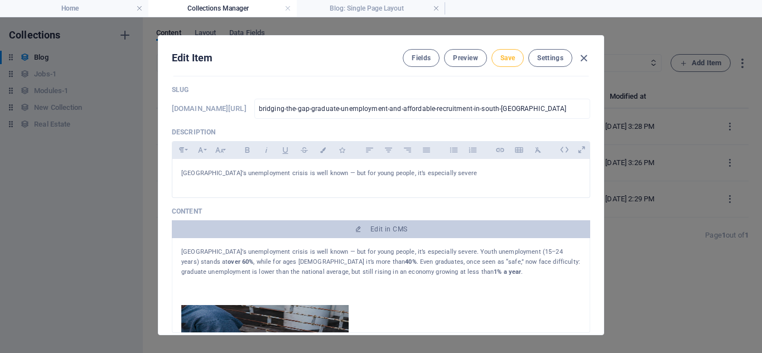
click at [505, 61] on span "Save" at bounding box center [507, 58] width 15 height 9
click at [550, 57] on span "Settings" at bounding box center [550, 58] width 26 height 9
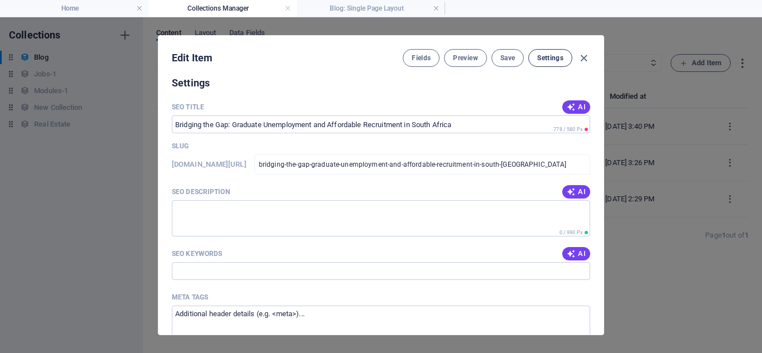
scroll to position [701, 0]
click at [437, 9] on link at bounding box center [436, 8] width 7 height 11
click at [291, 11] on h4 "Collections Manager" at bounding box center [222, 8] width 148 height 12
click at [287, 11] on link at bounding box center [288, 8] width 7 height 11
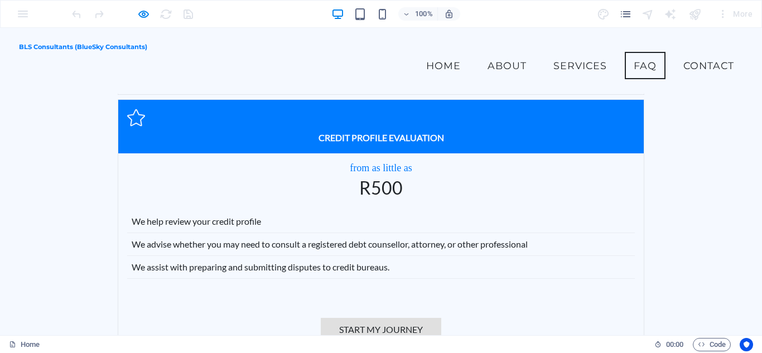
scroll to position [2580, 0]
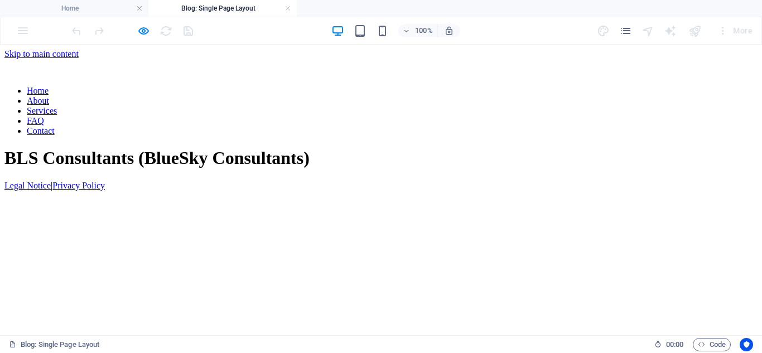
scroll to position [0, 0]
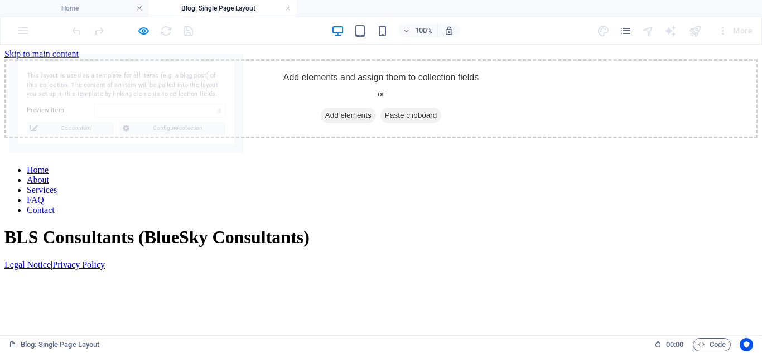
select select "68d68fd964ed337dd50fe7db"
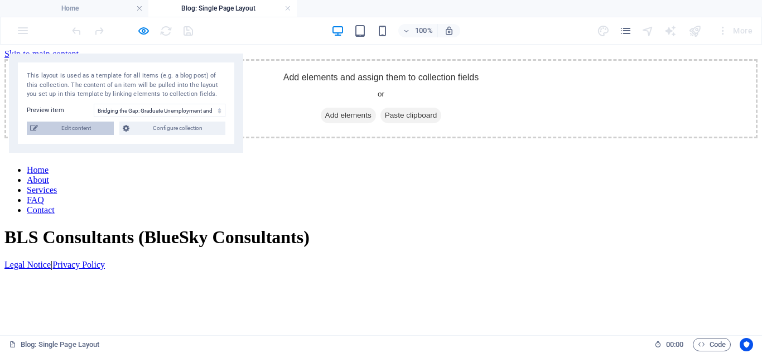
click at [76, 129] on span "Edit content" at bounding box center [75, 128] width 69 height 13
select select "Category 2"
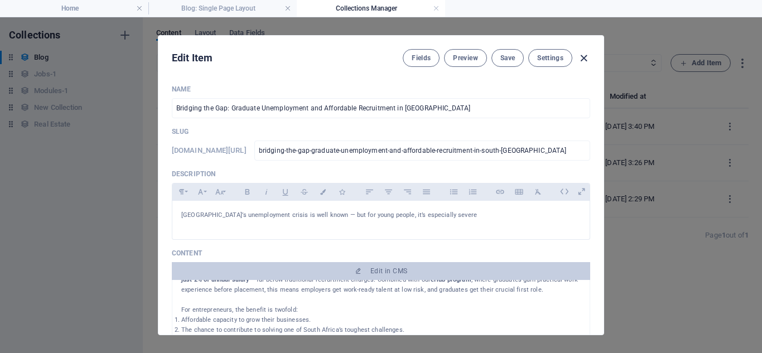
click at [582, 60] on icon "button" at bounding box center [583, 58] width 13 height 13
